Goal: Download file/media

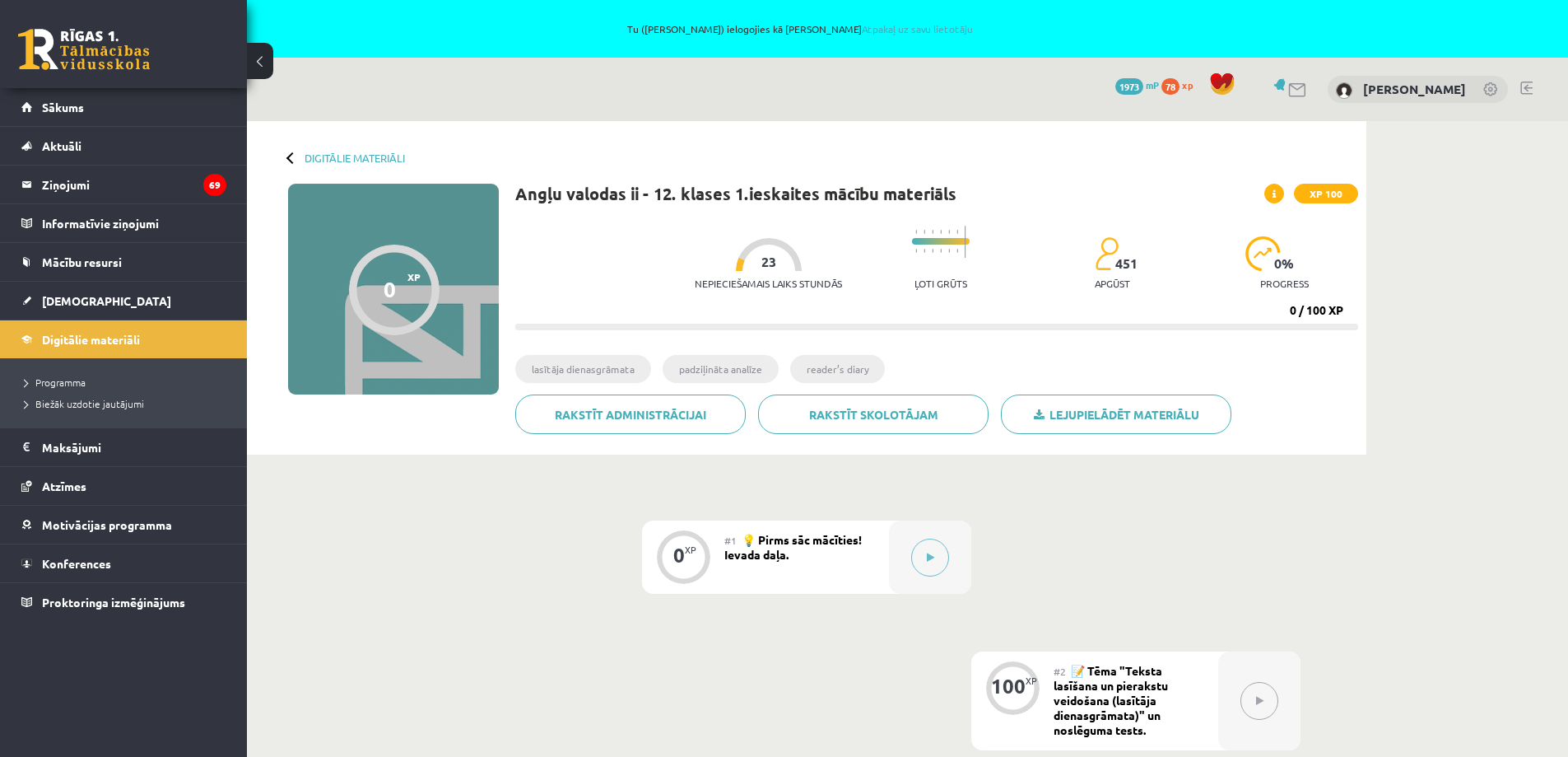
scroll to position [164, 0]
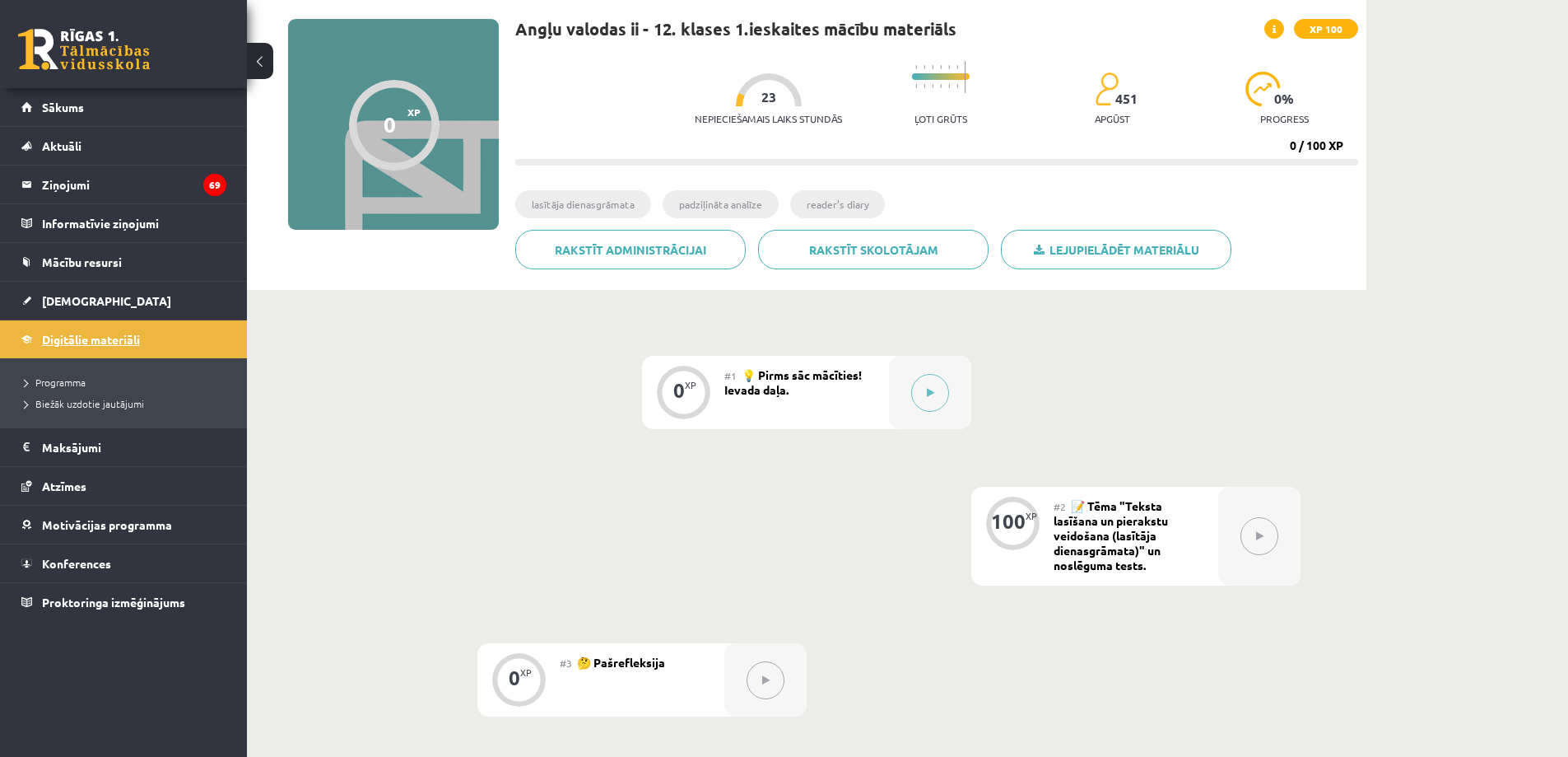
click at [81, 335] on span "Digitālie materiāli" at bounding box center [90, 339] width 98 height 15
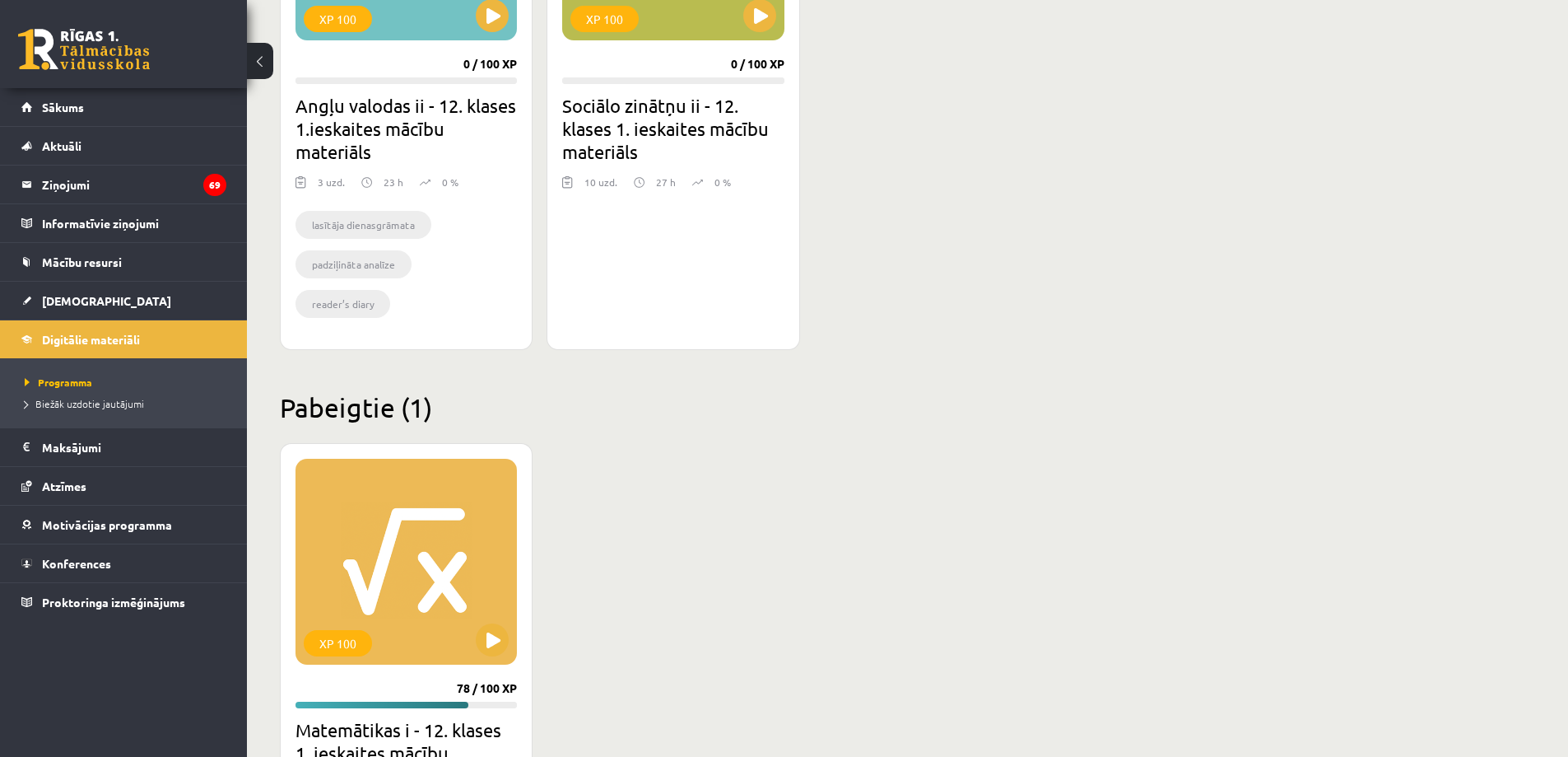
scroll to position [1400, 0]
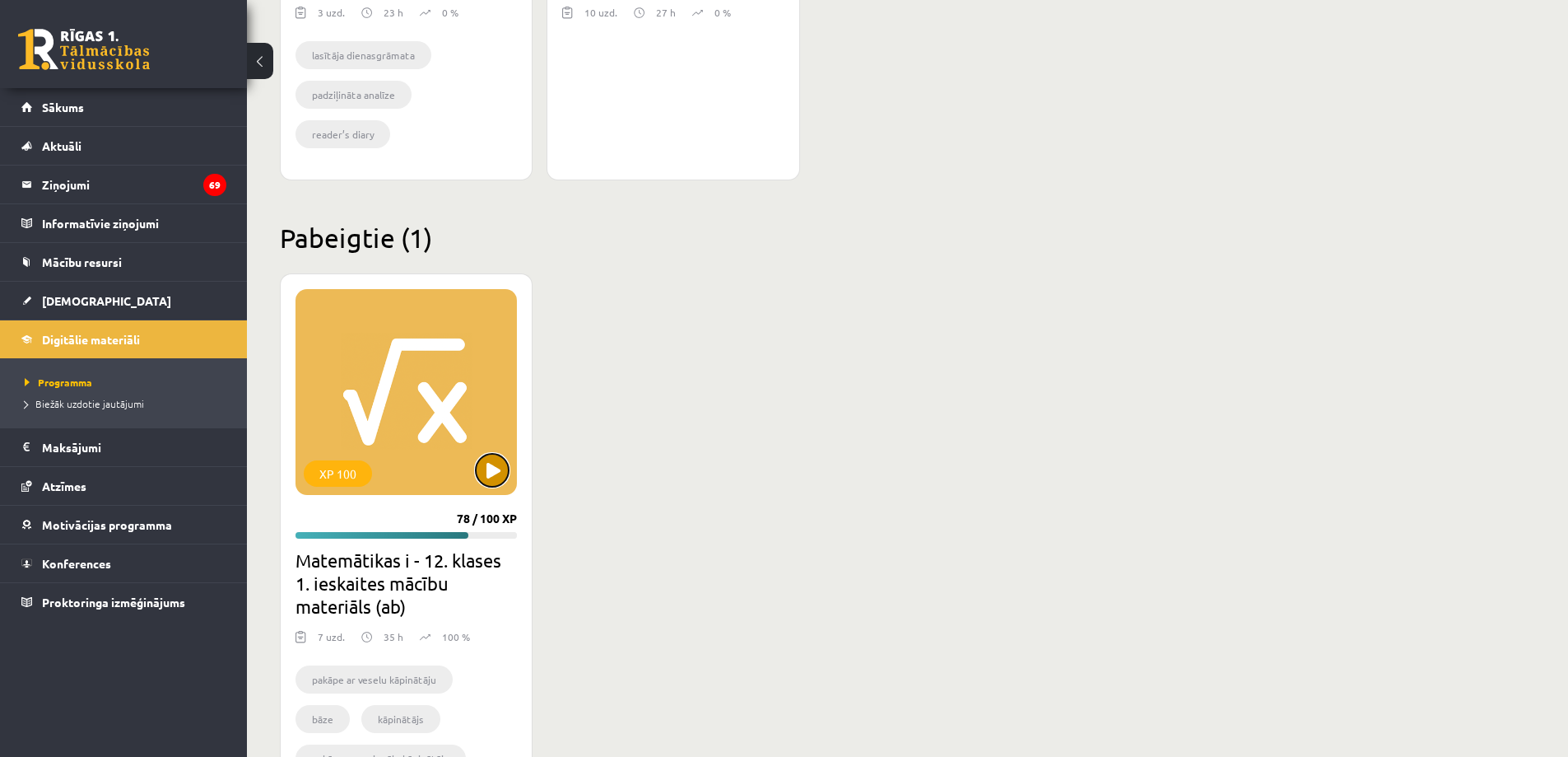
click at [498, 474] on button at bounding box center [492, 470] width 33 height 33
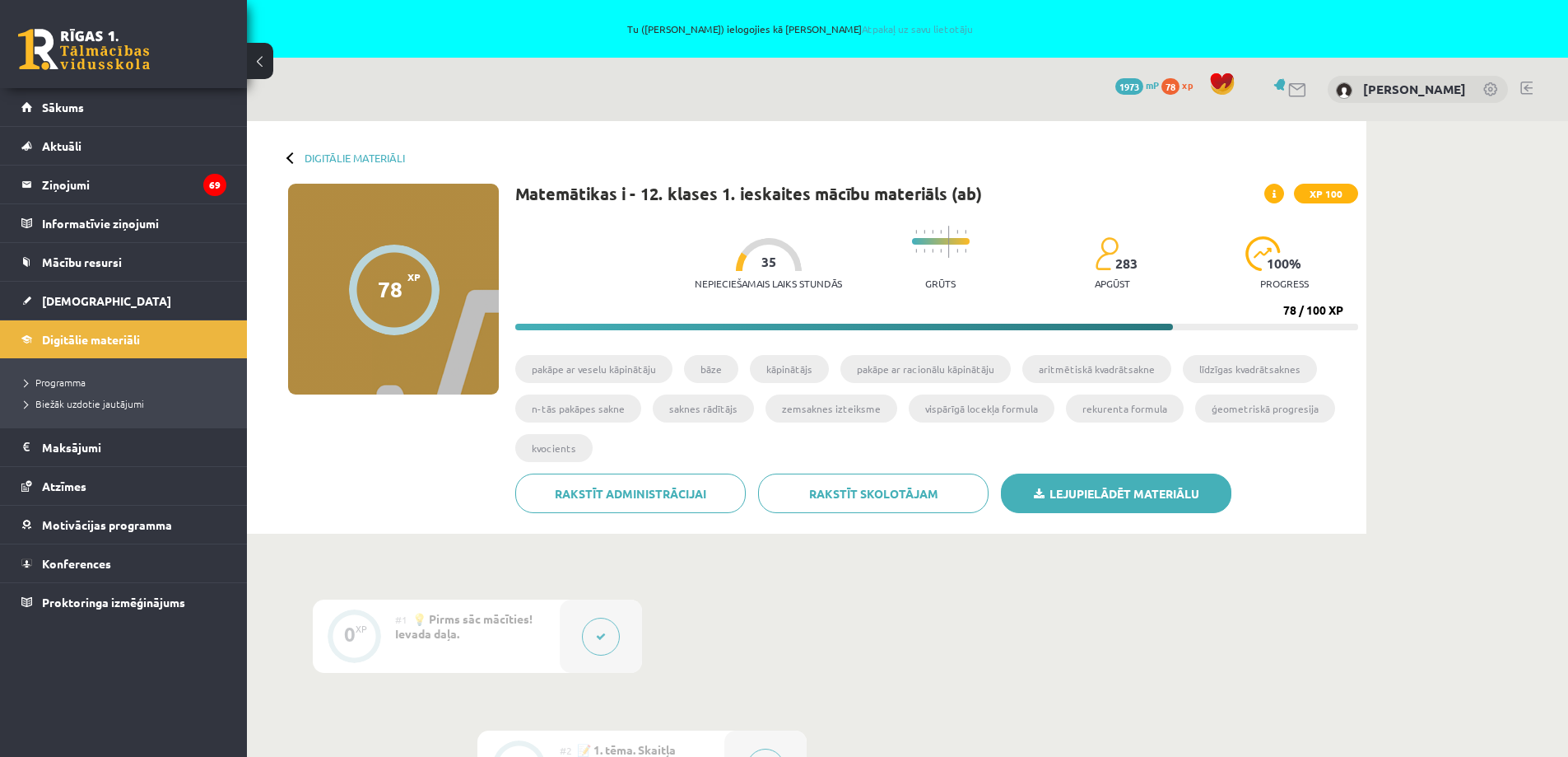
click at [1071, 491] on link "Lejupielādēt materiālu" at bounding box center [1116, 493] width 231 height 39
click at [79, 348] on link "Digitālie materiāli" at bounding box center [123, 339] width 205 height 37
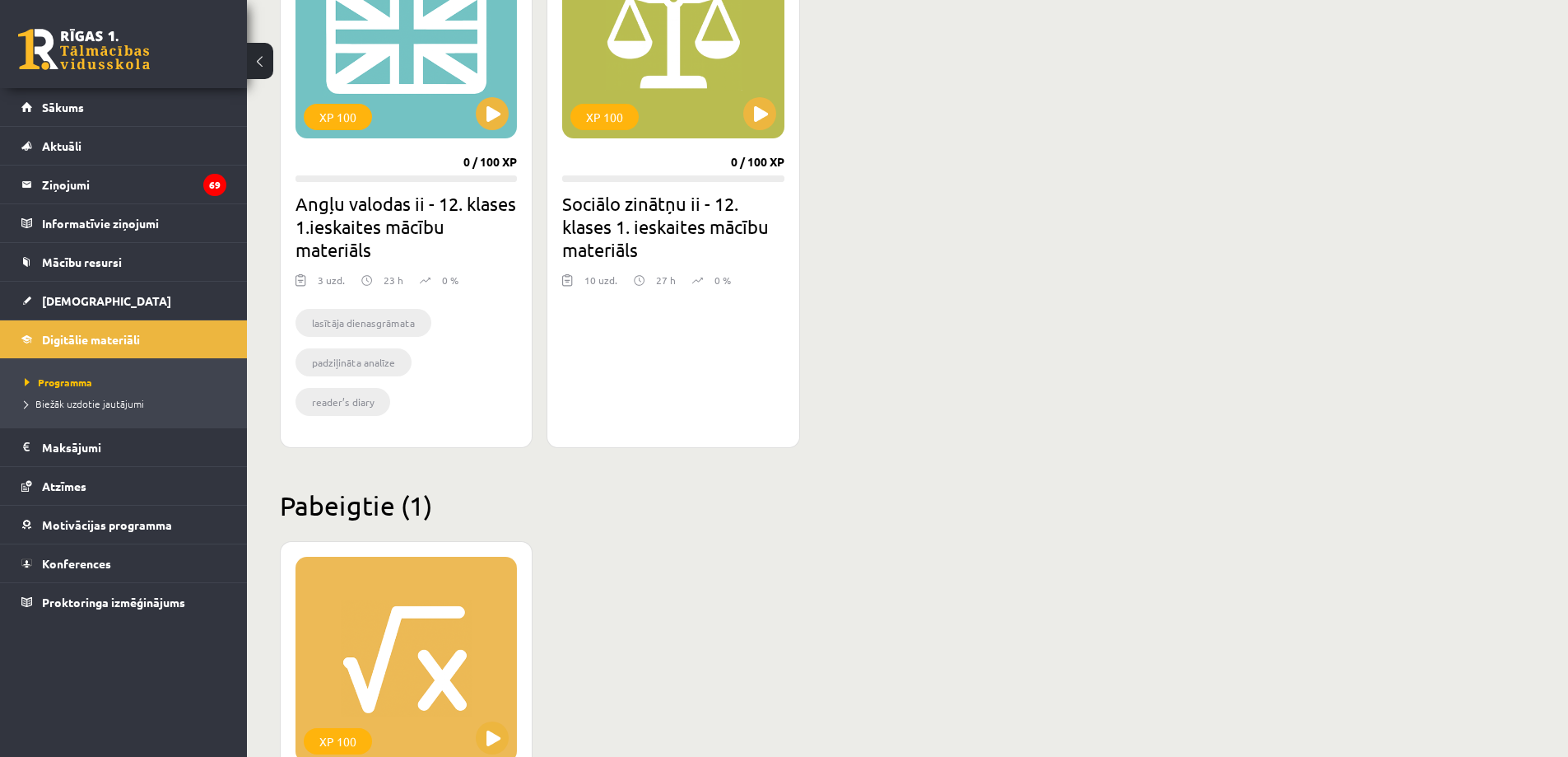
scroll to position [904, 0]
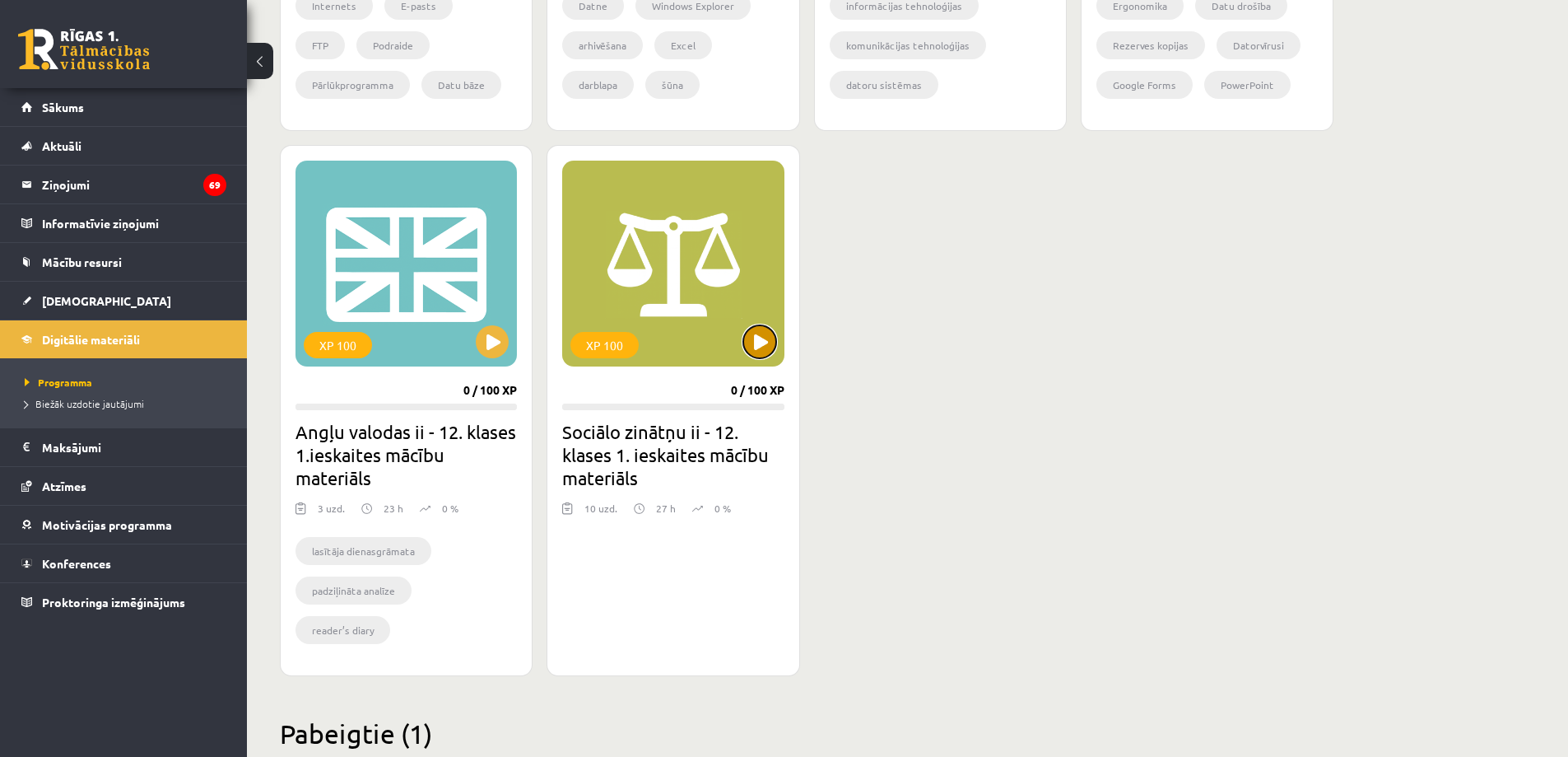
click at [746, 341] on button at bounding box center [759, 342] width 33 height 33
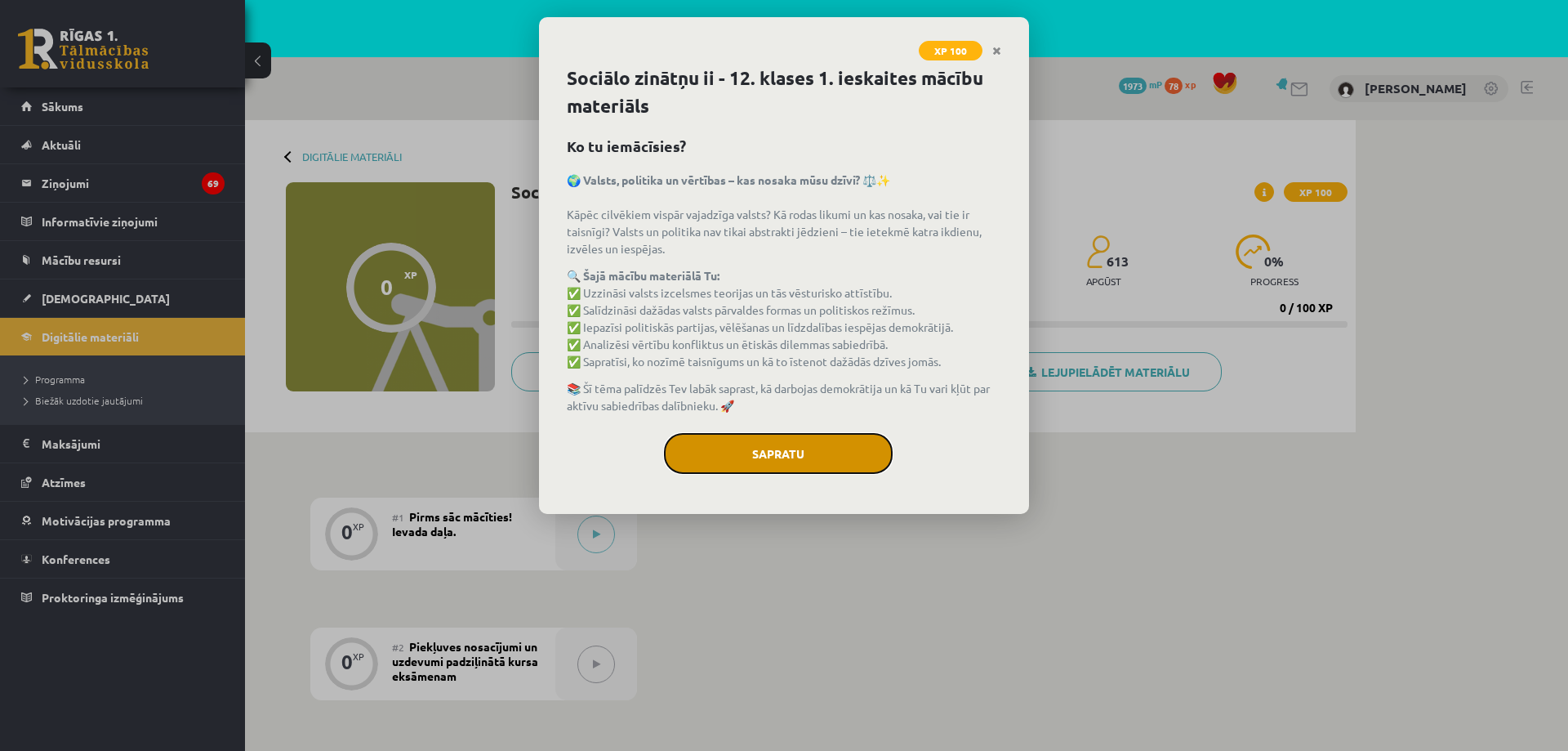
click at [770, 463] on button "Sapratu" at bounding box center [778, 453] width 229 height 41
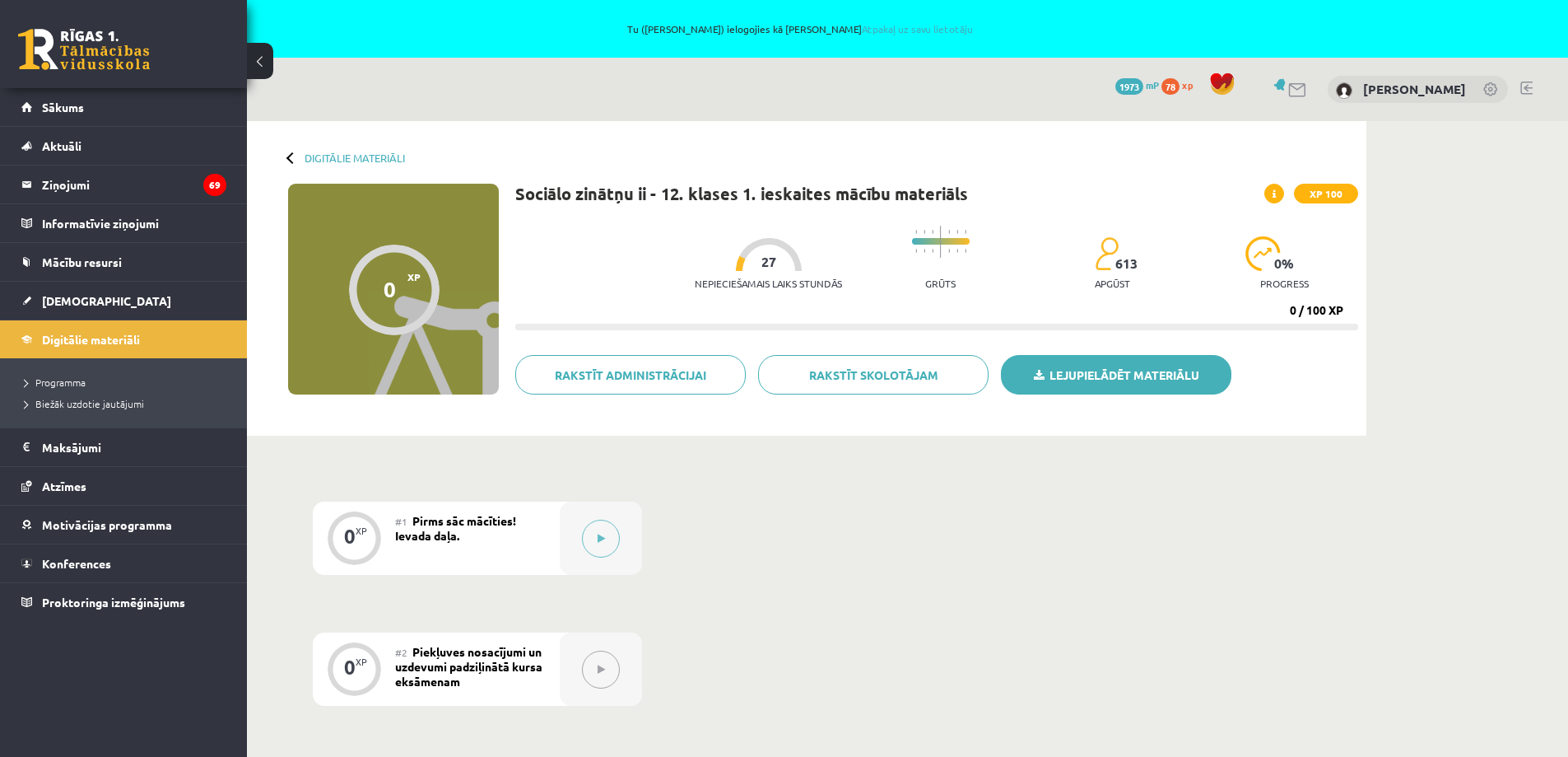
click at [1134, 371] on link "Lejupielādēt materiālu" at bounding box center [1116, 374] width 231 height 39
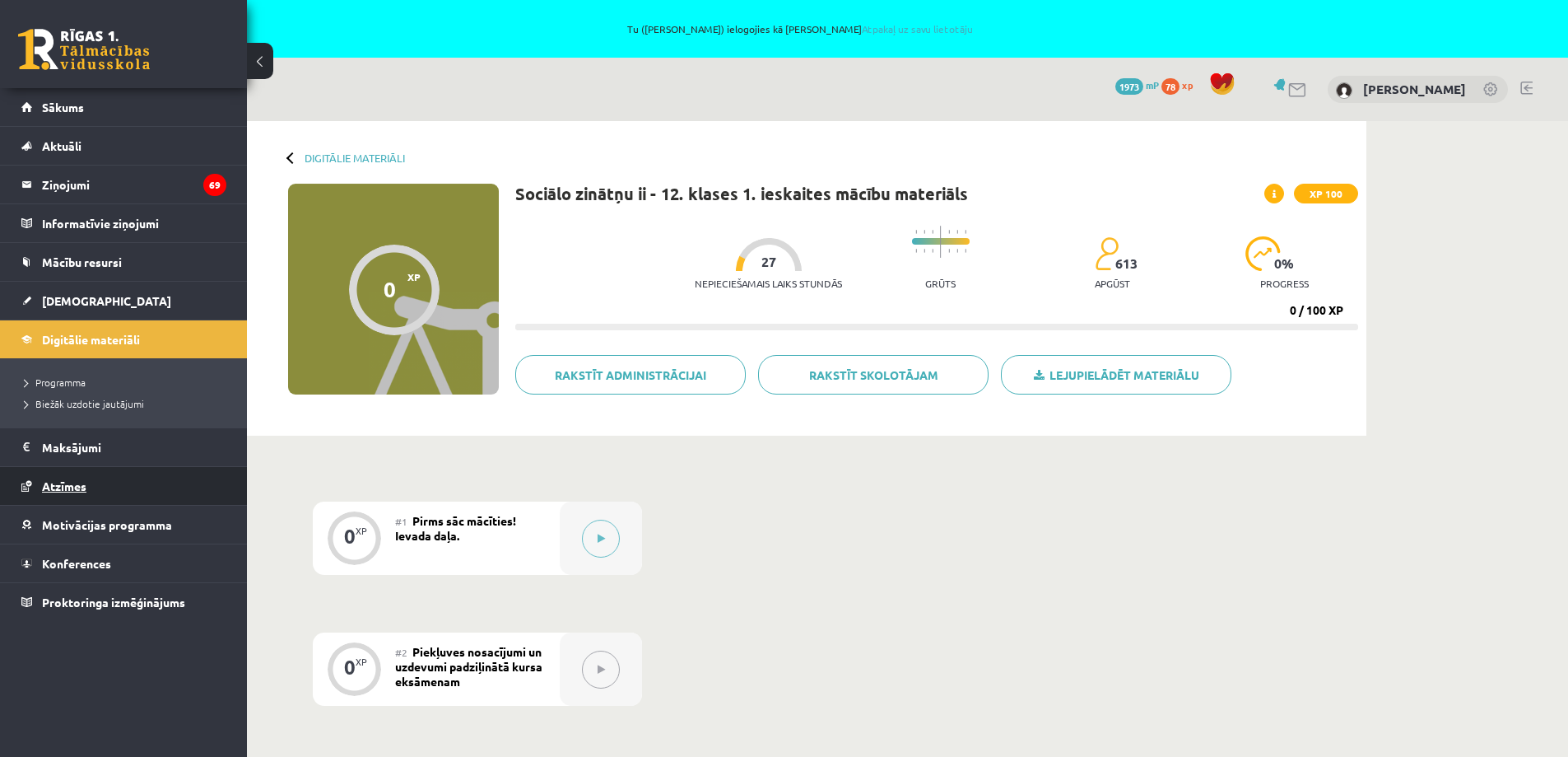
click at [70, 488] on span "Atzīmes" at bounding box center [64, 486] width 45 height 15
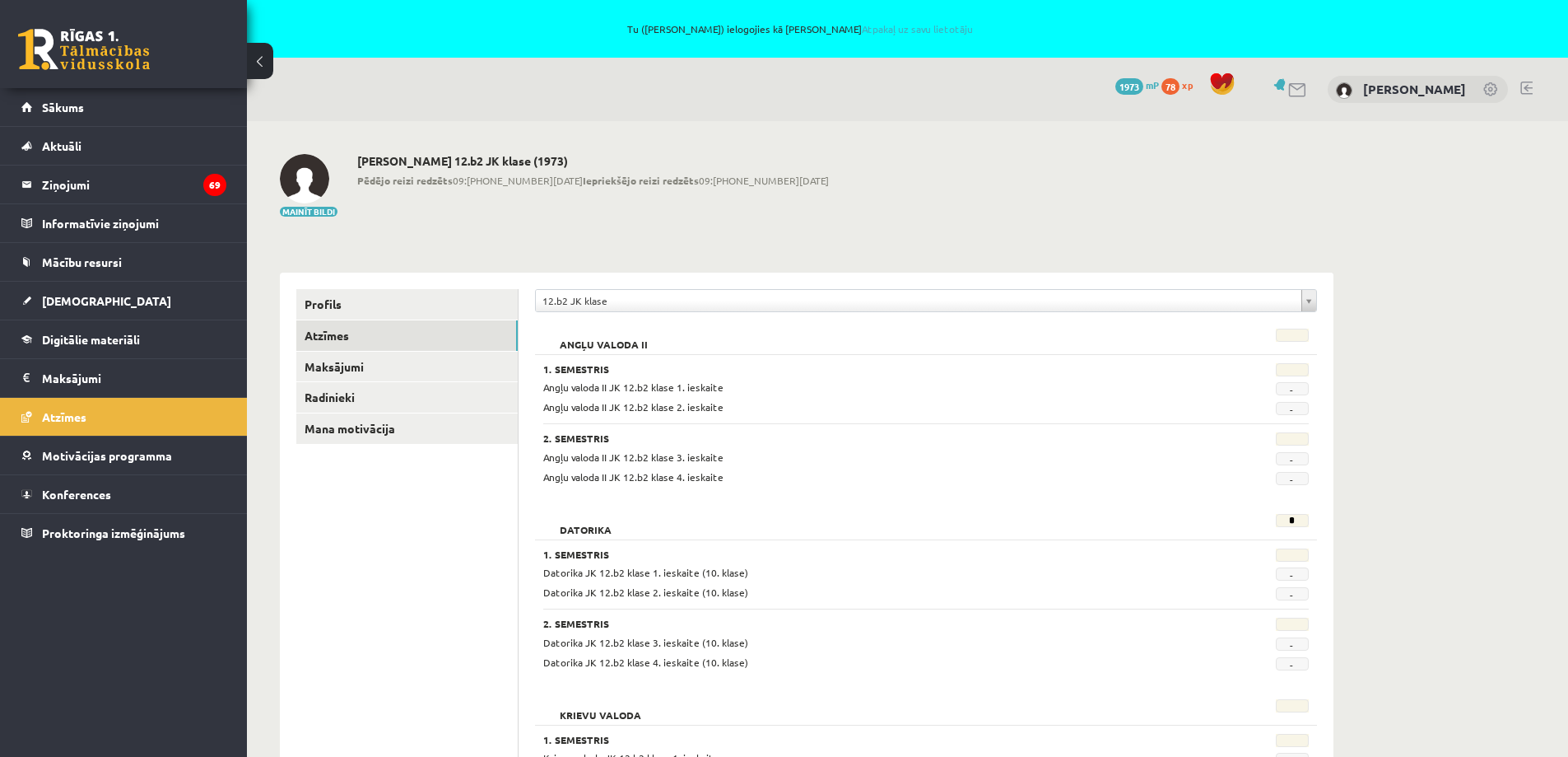
click at [708, 389] on span "Angļu valoda II JK 12.b2 klase 1. ieskaite" at bounding box center [633, 387] width 181 height 13
click at [67, 105] on span "Sākums" at bounding box center [63, 107] width 42 height 15
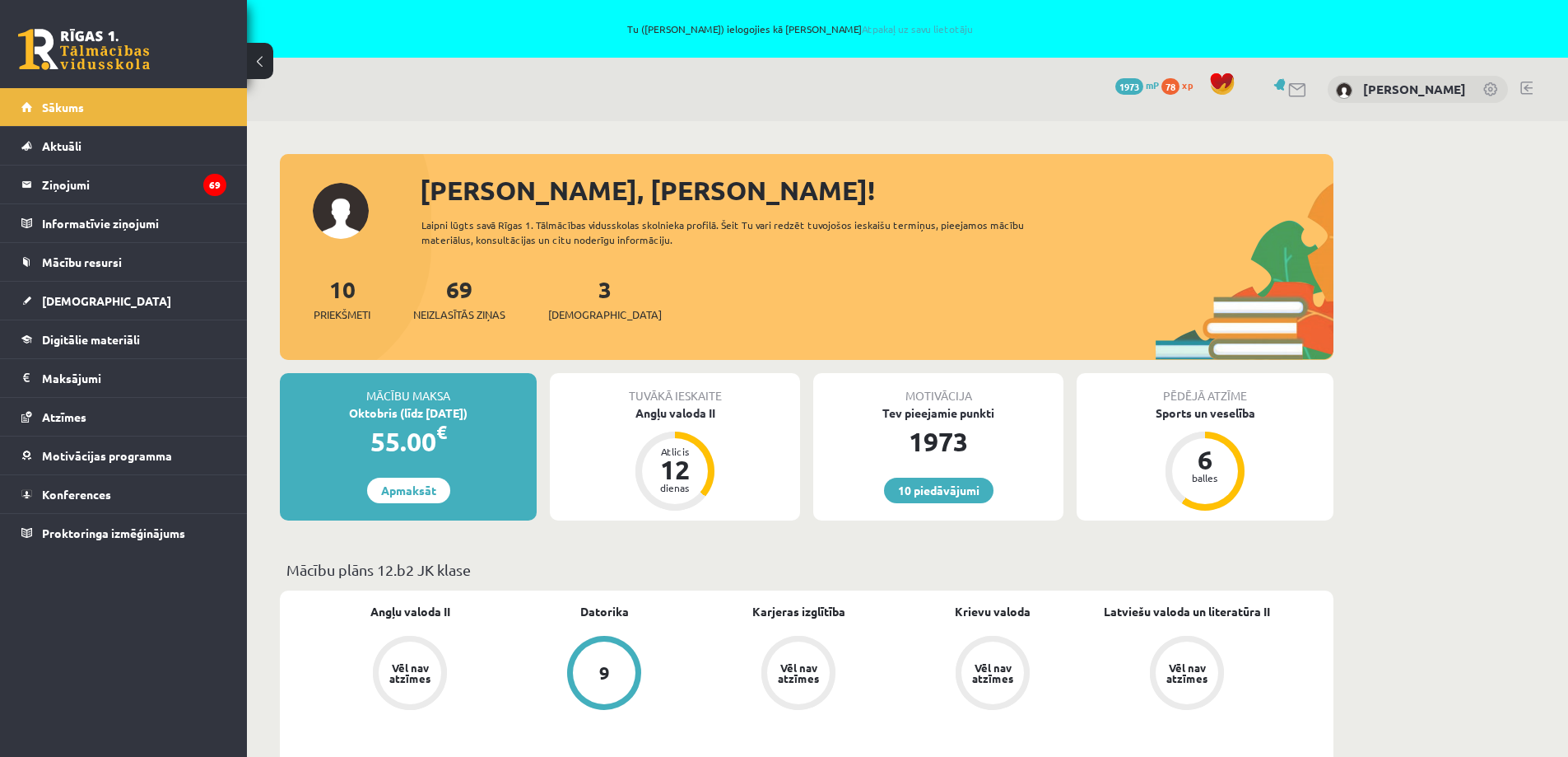
click at [579, 301] on div "3 Ieskaites" at bounding box center [605, 298] width 113 height 51
click at [575, 314] on span "[DEMOGRAPHIC_DATA]" at bounding box center [605, 315] width 113 height 16
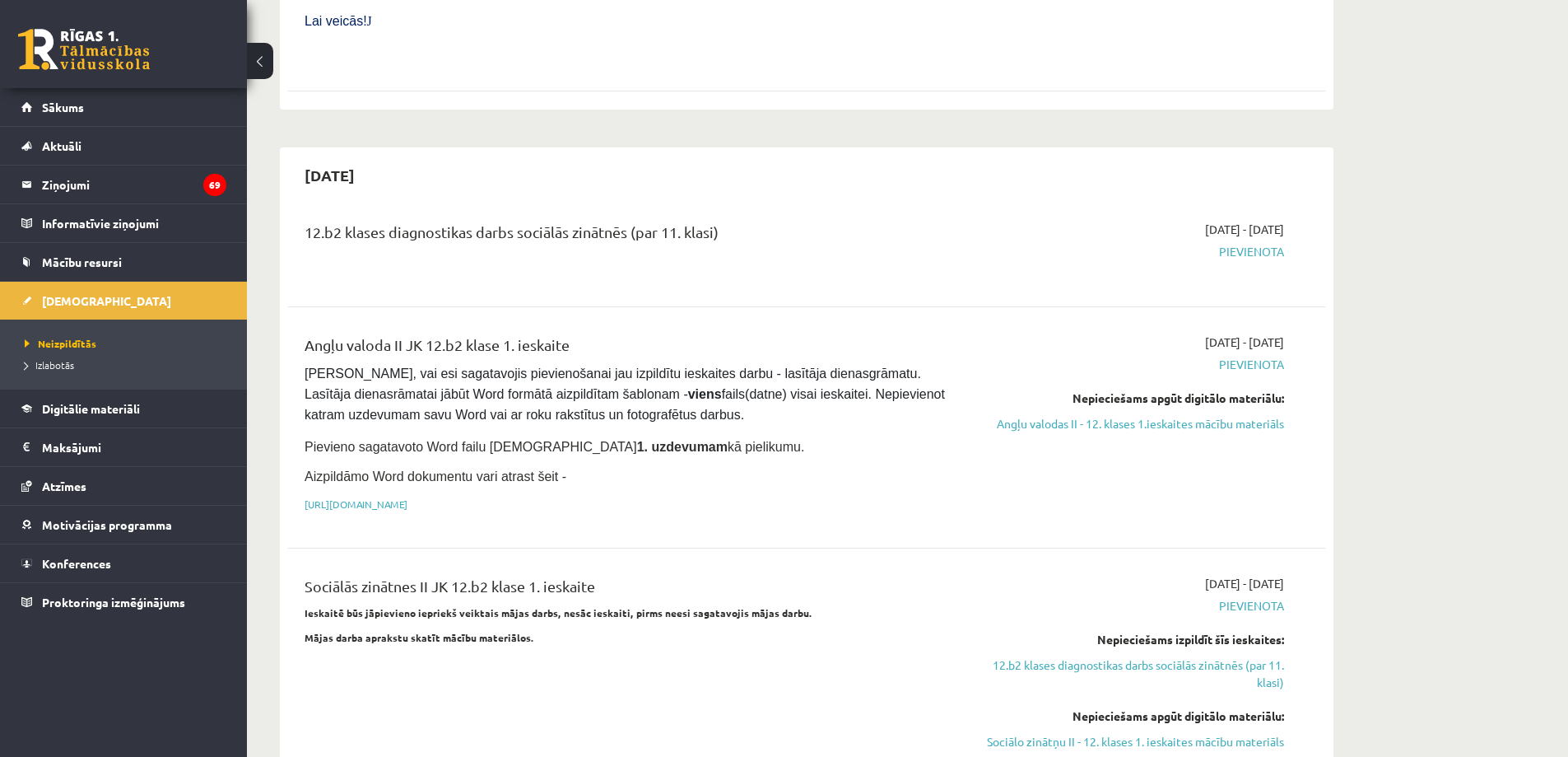
scroll to position [824, 0]
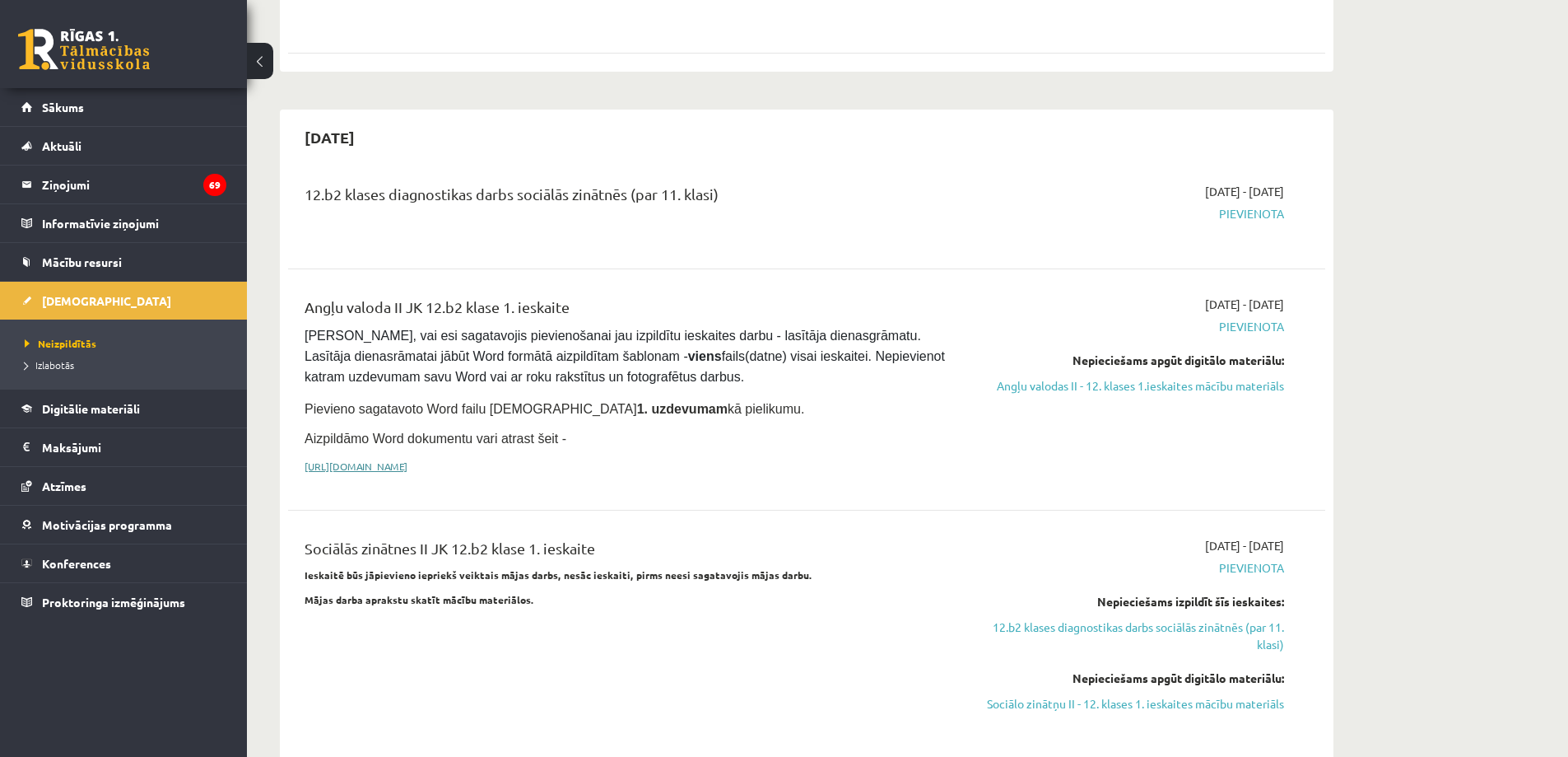
click at [407, 459] on link "https://drive.google.com/drive/folders/1IHE_ip15KOAbO2Se1NDGwZ2e__vlzPUf?usp=sh…" at bounding box center [356, 466] width 103 height 13
